Goal: Transaction & Acquisition: Purchase product/service

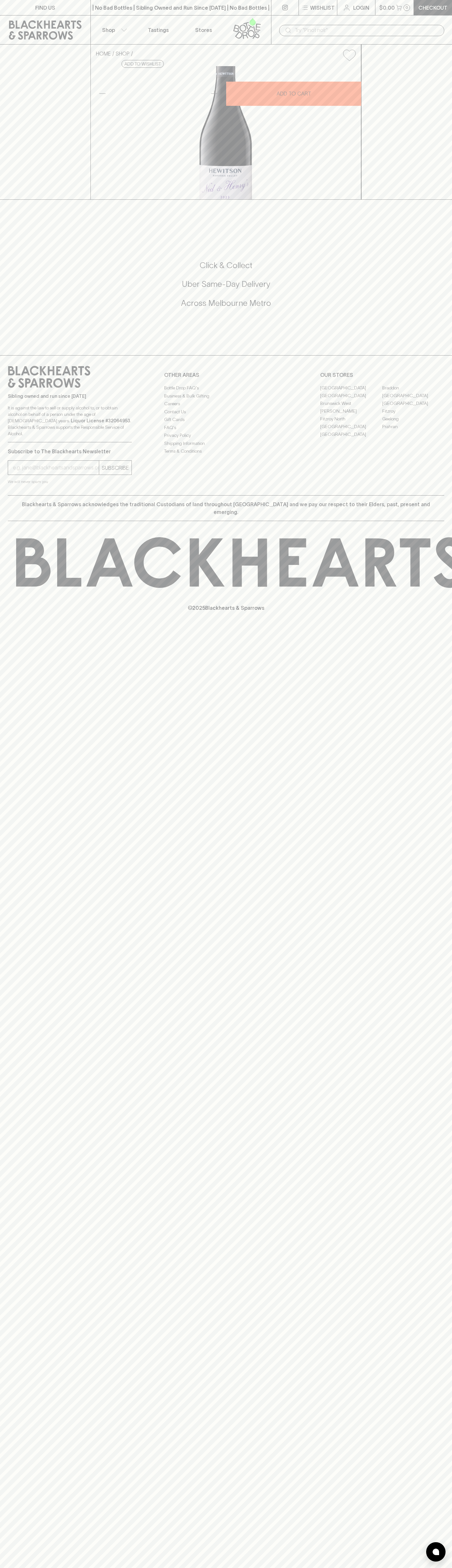
click at [383, 22] on div "​" at bounding box center [362, 30] width 181 height 29
click at [441, 342] on div "Click & Collect Uber Same-Day Delivery Across Melbourne Metro" at bounding box center [226, 288] width 437 height 108
click at [156, 1568] on html "FIND US | No Bad Bottles | Sibling Owned and Run Since 2006 | No Bad Bottles | …" at bounding box center [226, 784] width 452 height 1568
click at [24, 329] on div "FIND US | No Bad Bottles | Sibling Owned and Run Since 2006 | No Bad Bottles | …" at bounding box center [226, 784] width 452 height 1568
